Goal: Find contact information: Find contact information

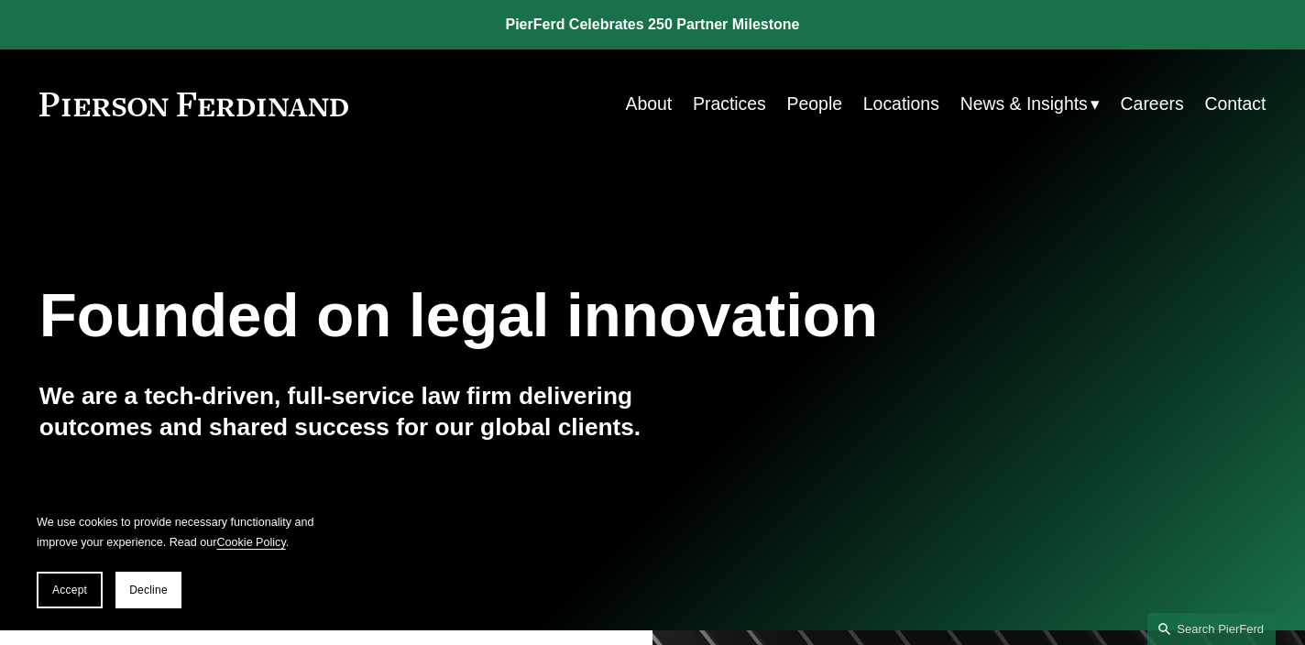
click at [881, 104] on link "Locations" at bounding box center [901, 104] width 76 height 36
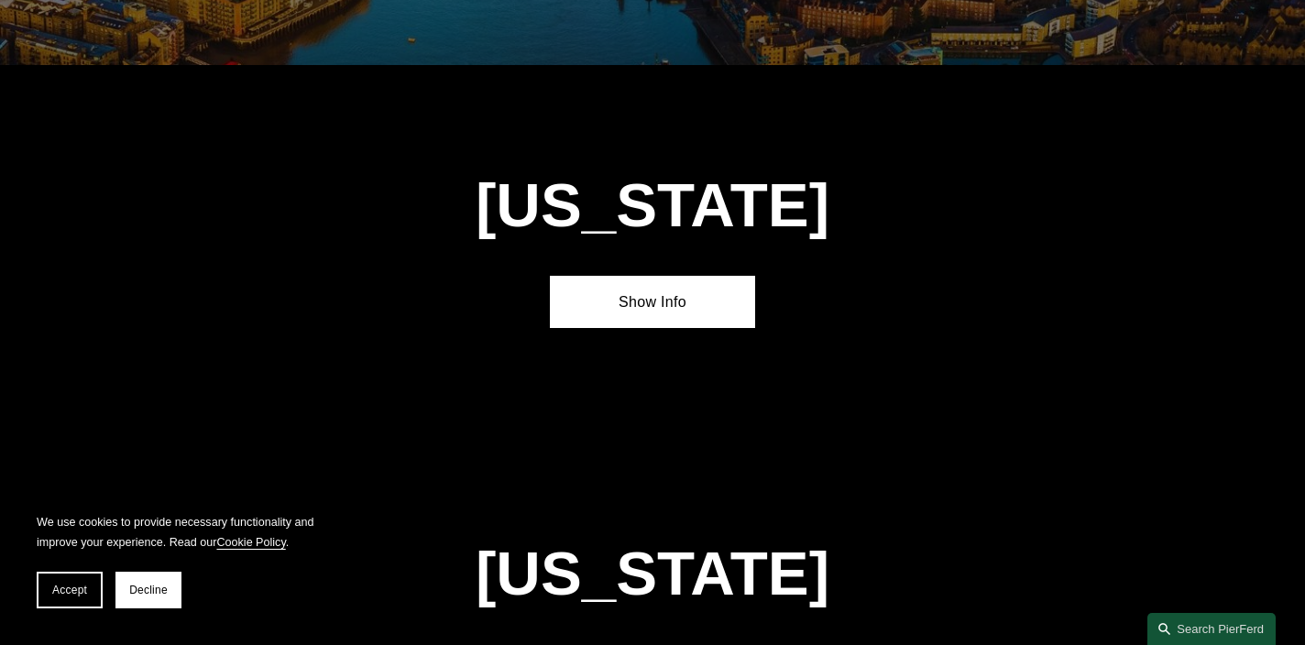
scroll to position [7102, 0]
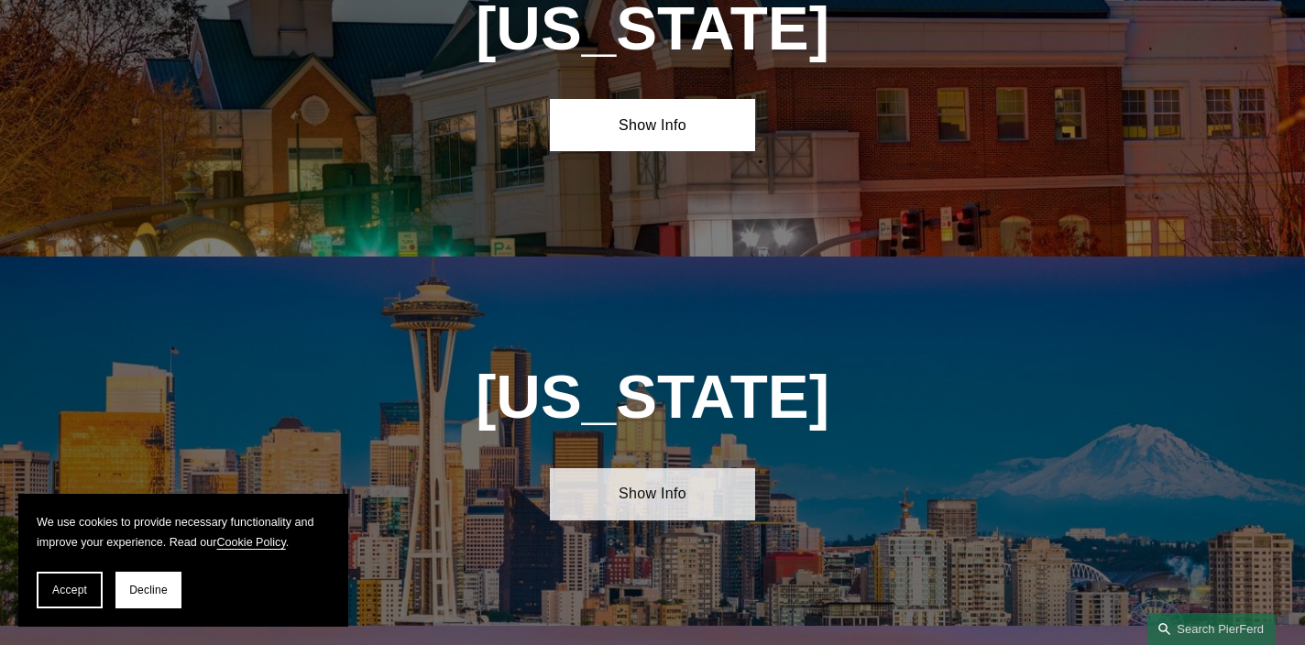
click at [692, 468] on link "Show Info" at bounding box center [652, 494] width 204 height 53
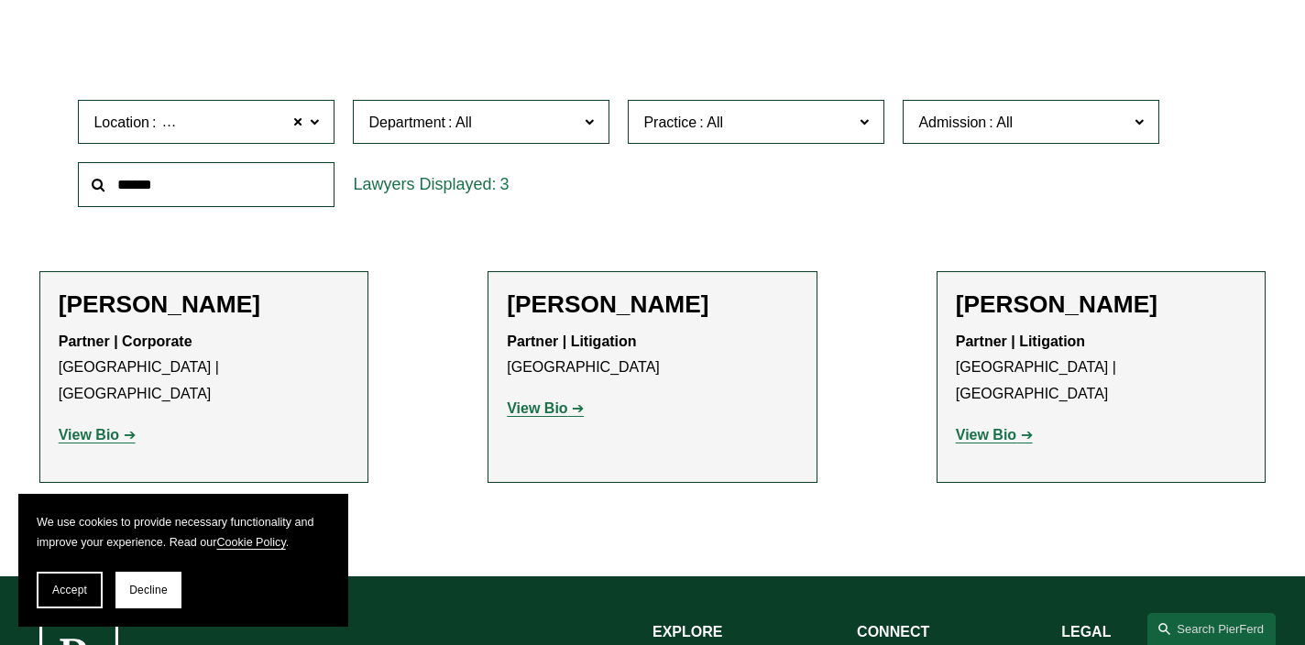
scroll to position [514, 0]
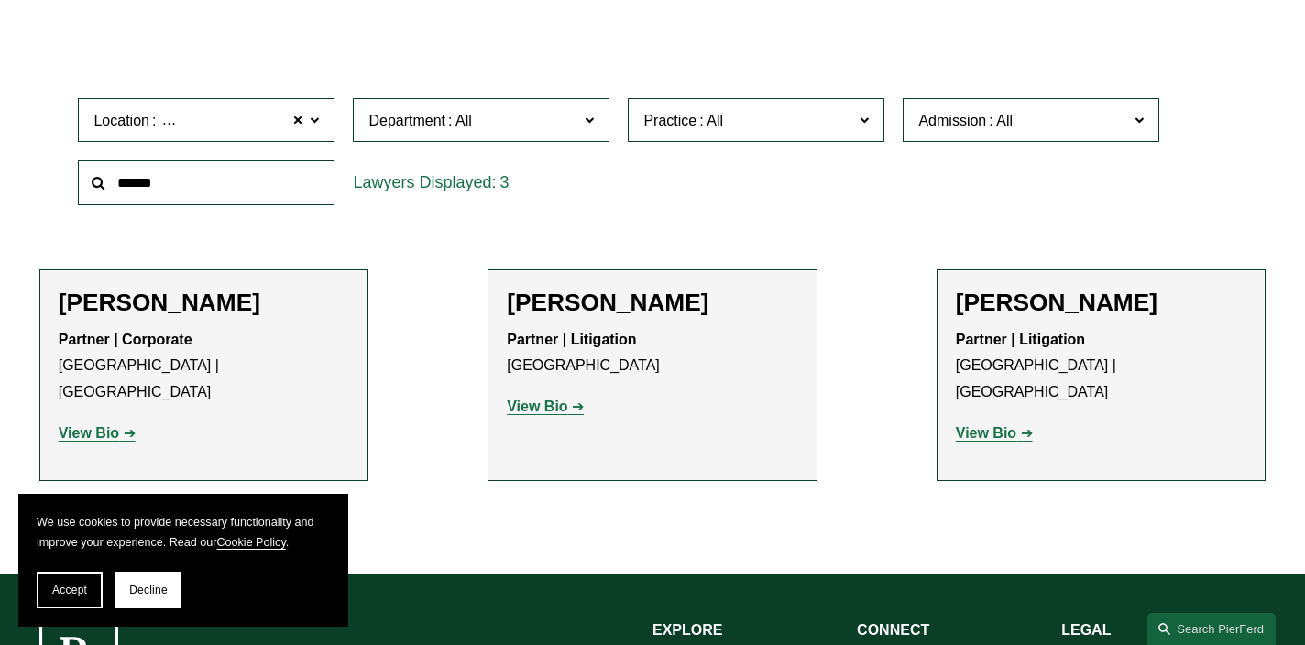
click at [551, 409] on strong "View Bio" at bounding box center [537, 407] width 60 height 16
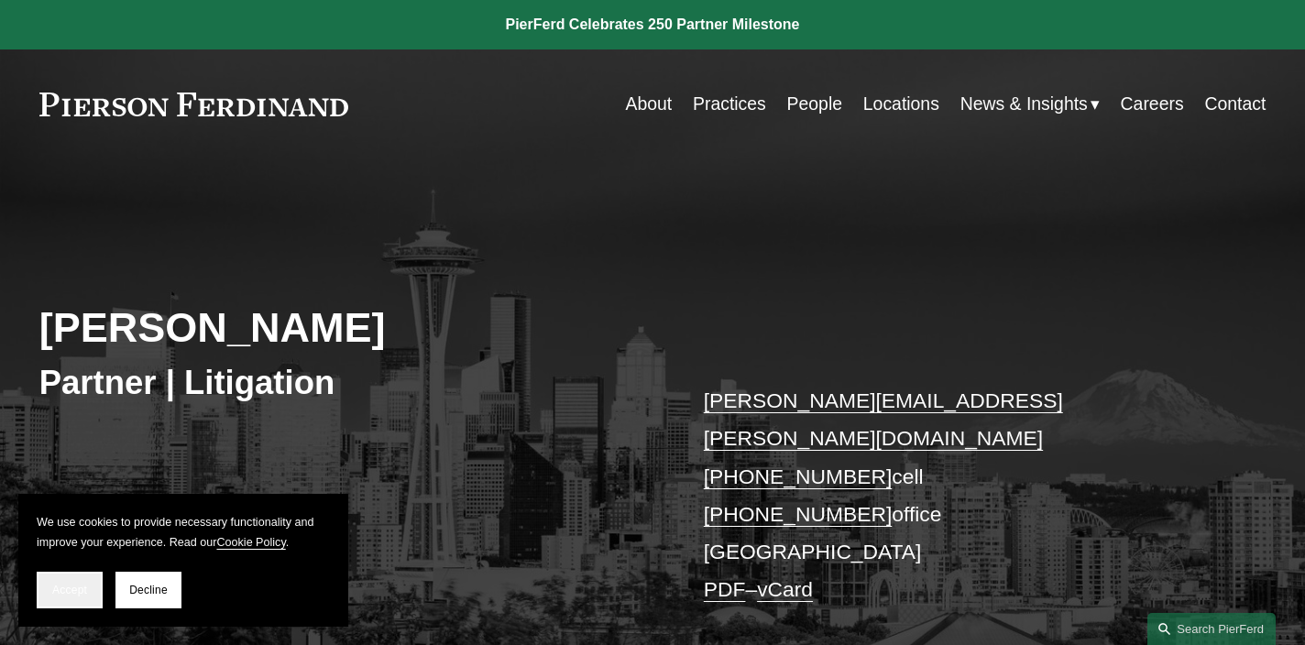
click at [73, 589] on span "Accept" at bounding box center [69, 590] width 35 height 13
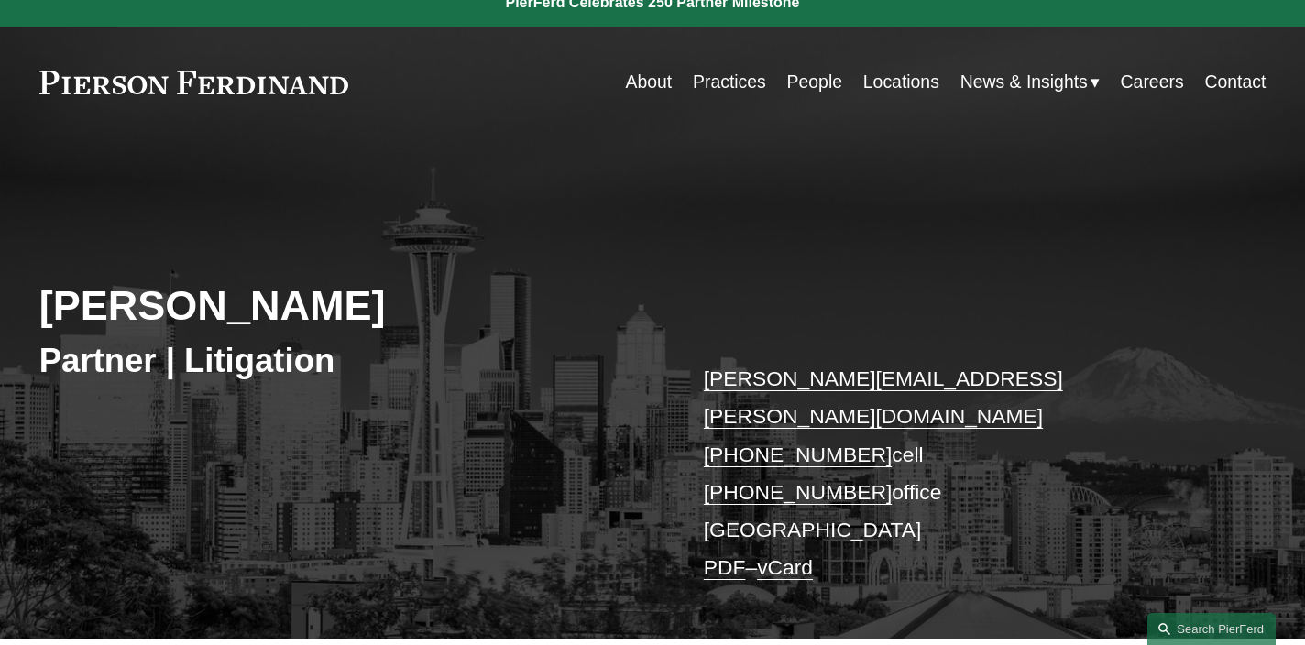
scroll to position [24, 0]
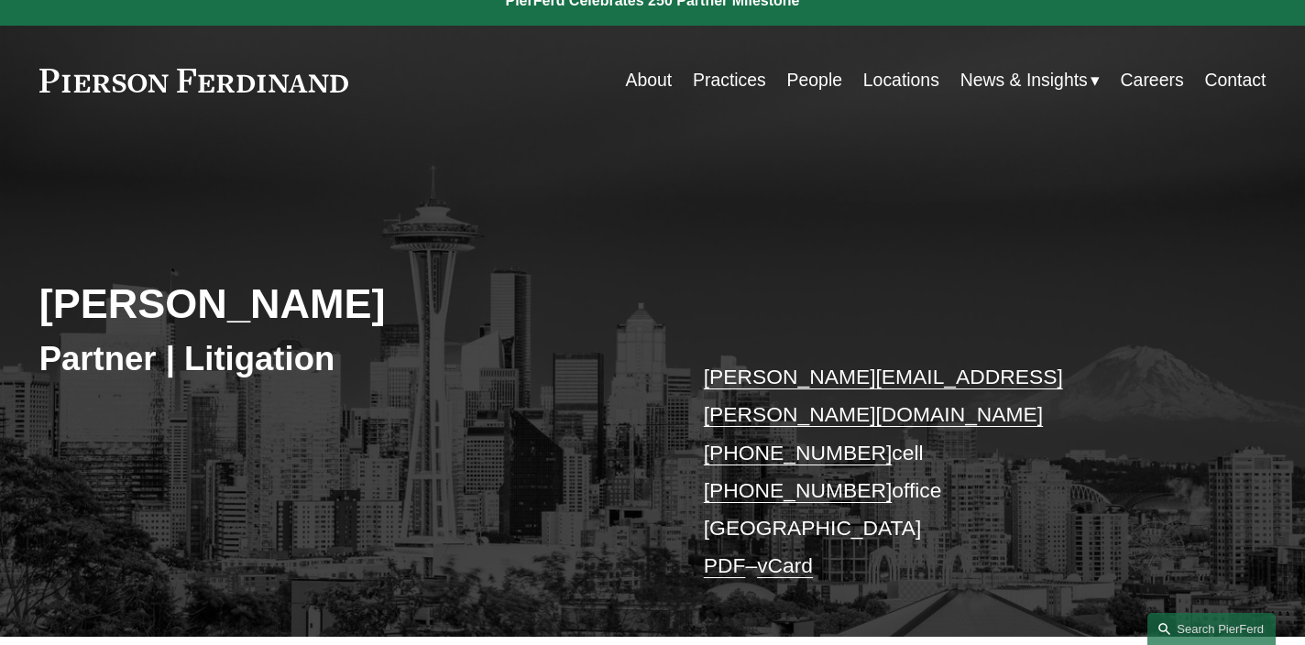
click at [729, 378] on link "frank.harrison@pierferd.com" at bounding box center [883, 395] width 359 height 61
